Goal: Book appointment/travel/reservation

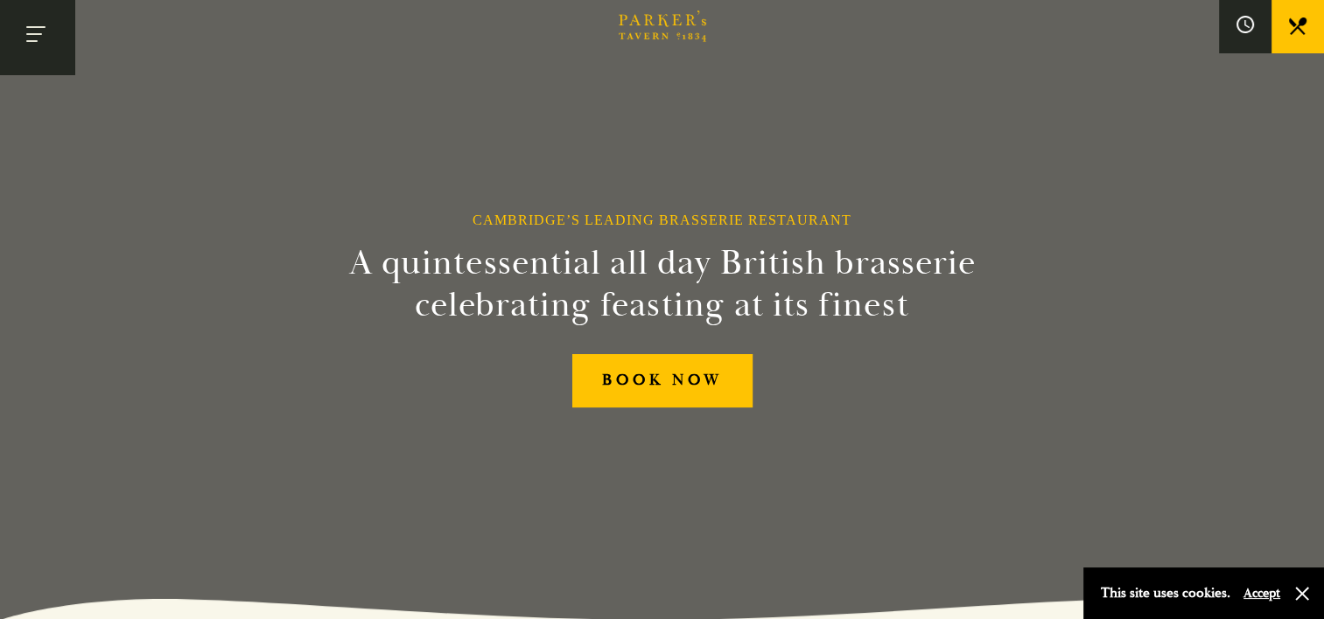
click at [31, 36] on button "Toggle navigation" at bounding box center [37, 37] width 74 height 74
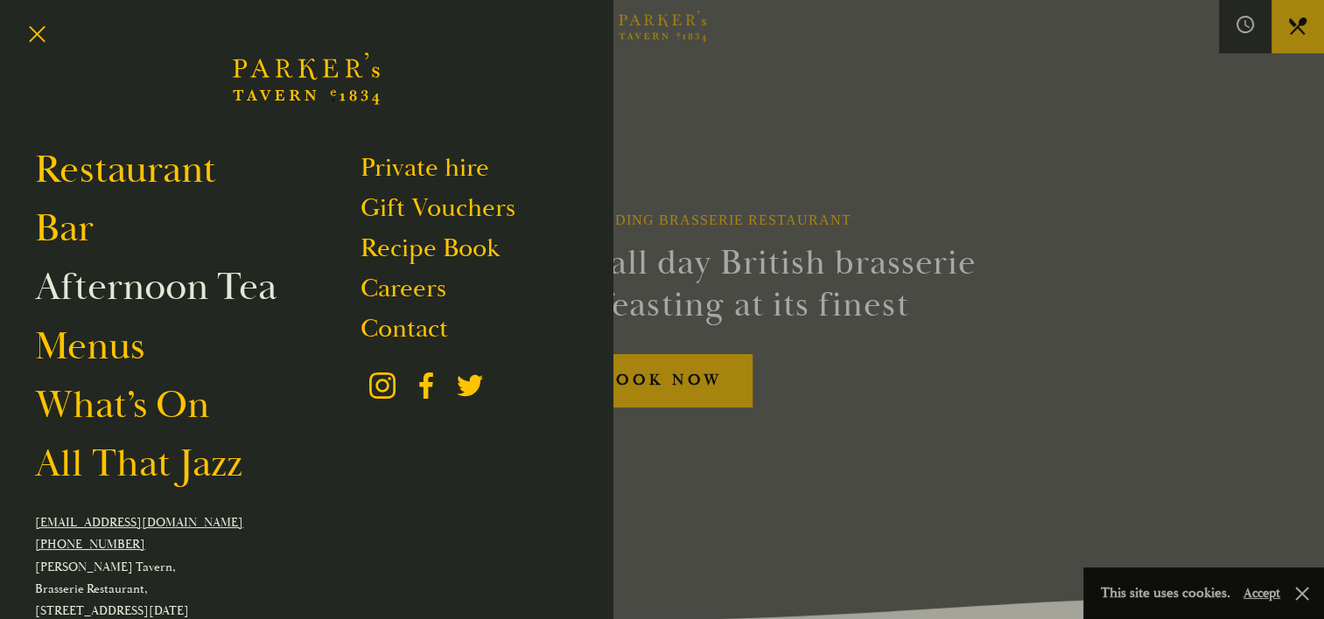
click at [161, 295] on link "Afternoon Tea" at bounding box center [155, 286] width 241 height 49
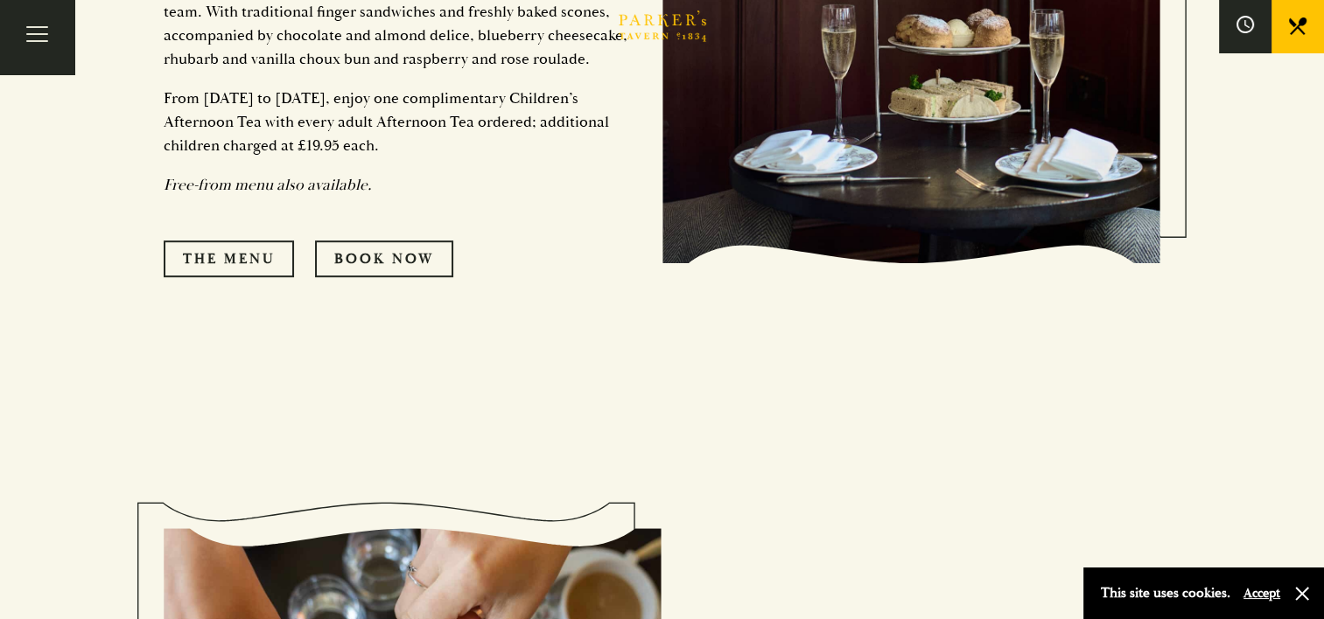
scroll to position [1099, 0]
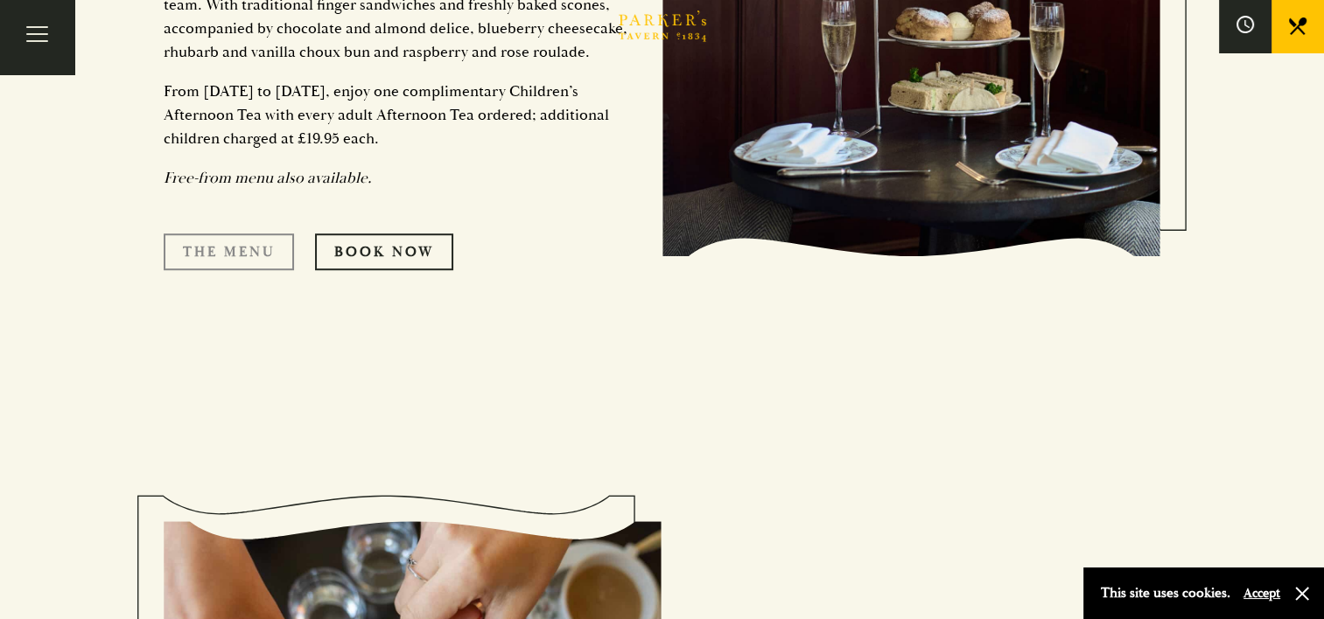
click at [207, 234] on link "The Menu" at bounding box center [229, 252] width 130 height 37
click at [369, 234] on link "Book Now" at bounding box center [384, 252] width 138 height 37
